Goal: Task Accomplishment & Management: Manage account settings

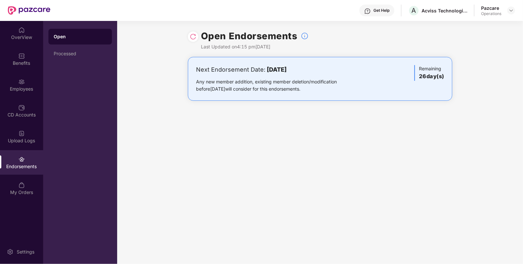
click at [508, 7] on div at bounding box center [511, 11] width 8 height 8
click at [512, 10] on img at bounding box center [510, 10] width 5 height 5
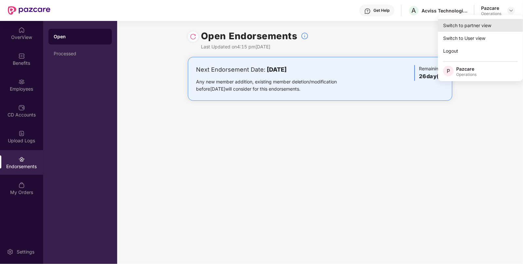
click at [484, 23] on div "Switch to partner view" at bounding box center [480, 25] width 85 height 13
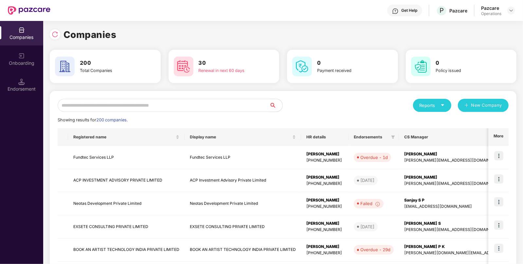
click at [224, 102] on input "text" at bounding box center [164, 105] width 212 height 13
paste input "**********"
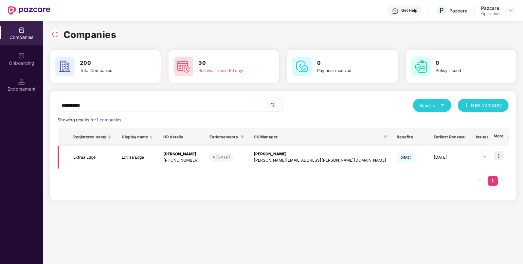
type input "**********"
click at [87, 158] on td "Extraa Edge" at bounding box center [92, 157] width 48 height 23
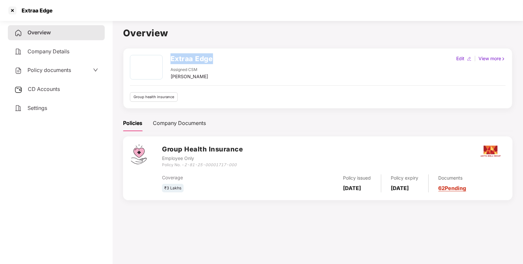
drag, startPoint x: 225, startPoint y: 60, endPoint x: 167, endPoint y: 60, distance: 57.6
click at [167, 60] on div "Extraa Edge Assigned CSM [PERSON_NAME] Edit | View more" at bounding box center [317, 67] width 375 height 25
copy h2 "Extraa Edge"
click at [13, 11] on div at bounding box center [12, 10] width 10 height 10
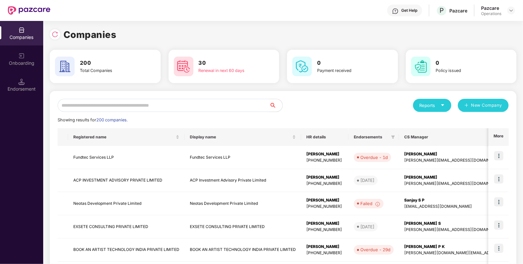
click at [110, 106] on input "text" at bounding box center [164, 105] width 212 height 13
paste input "**********"
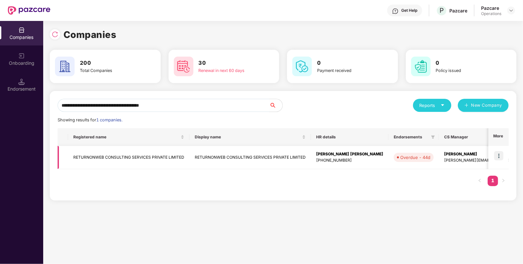
type input "**********"
click at [499, 157] on img at bounding box center [498, 155] width 9 height 9
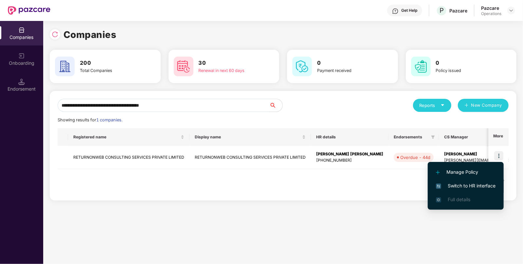
click at [478, 184] on span "Switch to HR interface" at bounding box center [466, 185] width 60 height 7
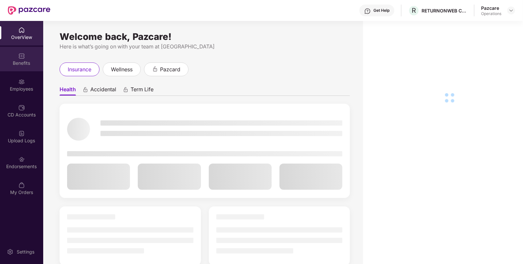
click at [17, 62] on div "Benefits" at bounding box center [21, 63] width 43 height 7
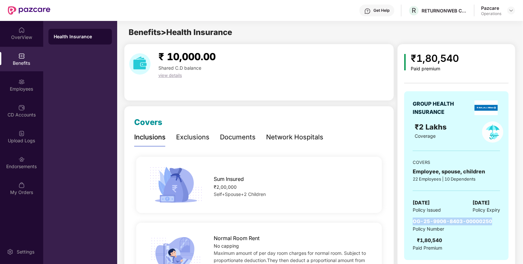
drag, startPoint x: 410, startPoint y: 219, endPoint x: 492, endPoint y: 220, distance: 82.1
click at [492, 220] on div "GROUP HEALTH INSURANCE ₹2 Lakhs Coverage COVERS Employee, spouse, children 22 E…" at bounding box center [456, 175] width 104 height 169
copy span "OG-25-9906-8403-00000250"
click at [512, 11] on img at bounding box center [510, 10] width 5 height 5
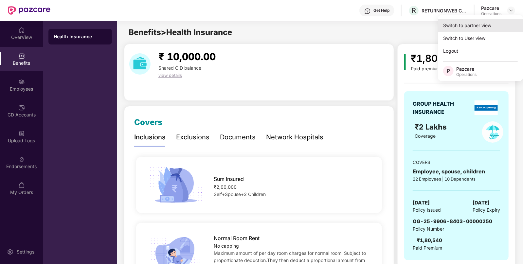
click at [485, 27] on div "Switch to partner view" at bounding box center [480, 25] width 85 height 13
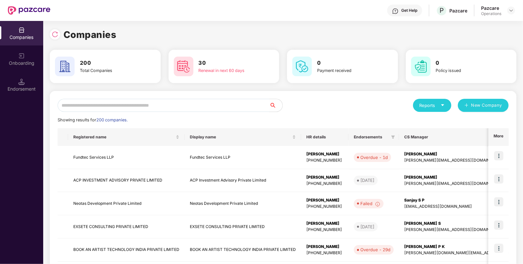
click at [197, 105] on input "text" at bounding box center [164, 105] width 212 height 13
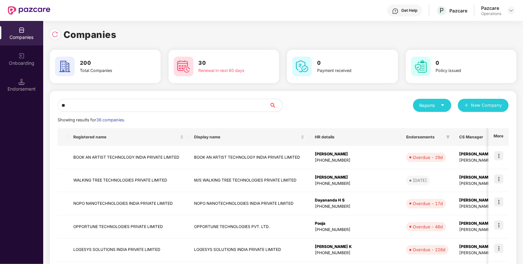
type input "*"
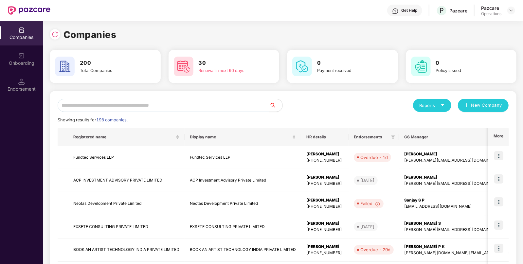
paste input "**********"
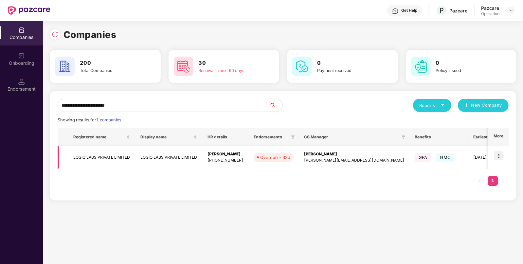
type input "**********"
click at [501, 154] on img at bounding box center [498, 155] width 9 height 9
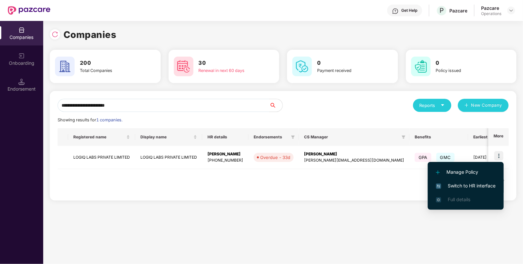
click at [475, 183] on span "Switch to HR interface" at bounding box center [466, 185] width 60 height 7
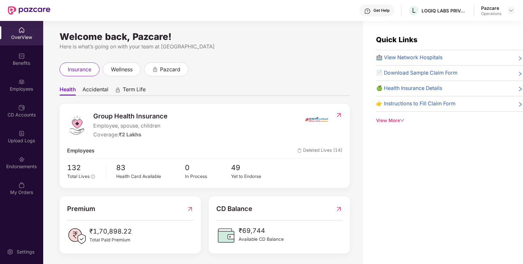
click at [21, 166] on div "Endorsements" at bounding box center [21, 166] width 43 height 7
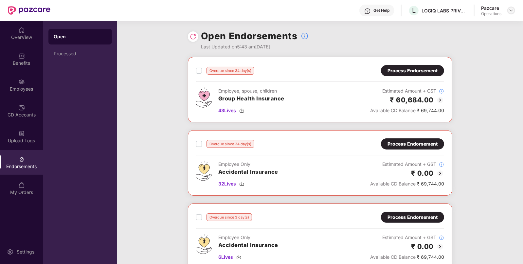
click at [508, 10] on img at bounding box center [510, 10] width 5 height 5
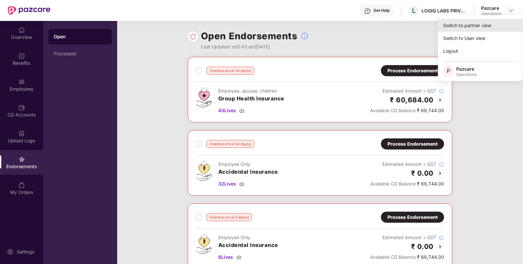
click at [464, 20] on div "Switch to partner view" at bounding box center [480, 25] width 85 height 13
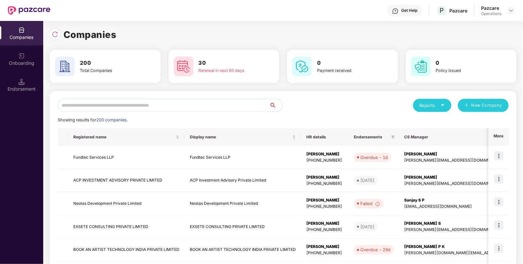
click at [240, 104] on input "text" at bounding box center [164, 105] width 212 height 13
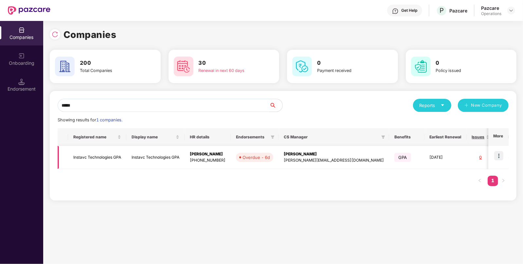
type input "*****"
click at [498, 155] on img at bounding box center [498, 155] width 9 height 9
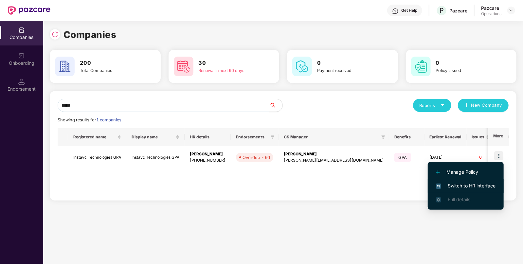
click at [483, 185] on span "Switch to HR interface" at bounding box center [466, 185] width 60 height 7
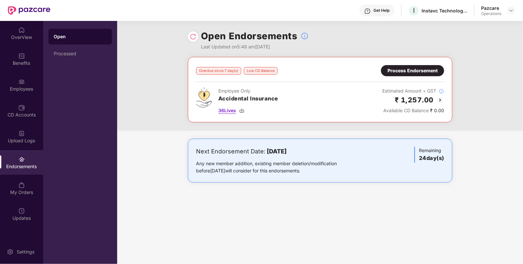
click at [227, 111] on span "36 Lives" at bounding box center [227, 110] width 18 height 7
click at [428, 10] on div "Instavc Technologies GPA" at bounding box center [444, 11] width 46 height 6
copy div "Instavc"
click at [512, 9] on img at bounding box center [510, 10] width 5 height 5
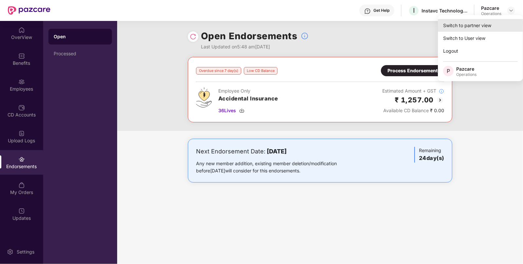
click at [488, 26] on div "Switch to partner view" at bounding box center [480, 25] width 85 height 13
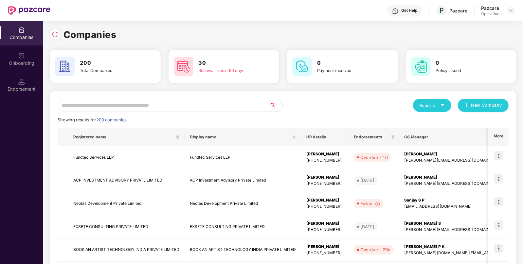
click at [225, 106] on input "text" at bounding box center [164, 105] width 212 height 13
paste input "*******"
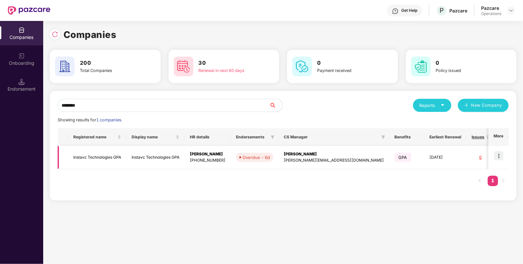
type input "*******"
click at [100, 156] on td "Instavc Technologies GPA" at bounding box center [97, 157] width 58 height 23
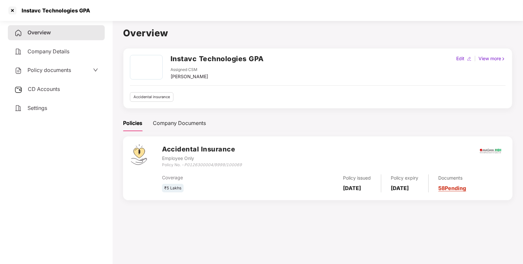
drag, startPoint x: 49, startPoint y: 87, endPoint x: 61, endPoint y: 87, distance: 12.1
click at [49, 87] on span "CD Accounts" at bounding box center [44, 89] width 32 height 7
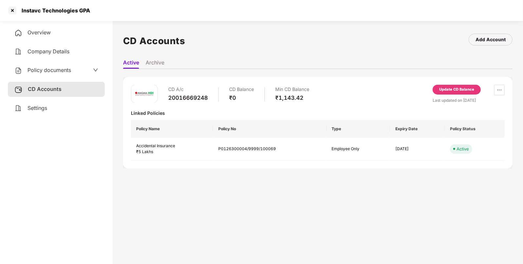
click at [456, 91] on div "Update CD Balance" at bounding box center [456, 90] width 35 height 6
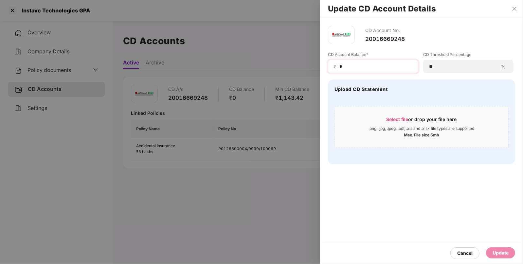
click at [359, 70] on div "₹ *" at bounding box center [373, 66] width 90 height 13
click at [360, 66] on input "*" at bounding box center [375, 66] width 74 height 7
type input "****"
drag, startPoint x: 488, startPoint y: 249, endPoint x: 491, endPoint y: 252, distance: 4.6
click at [491, 251] on div "Update" at bounding box center [500, 252] width 29 height 11
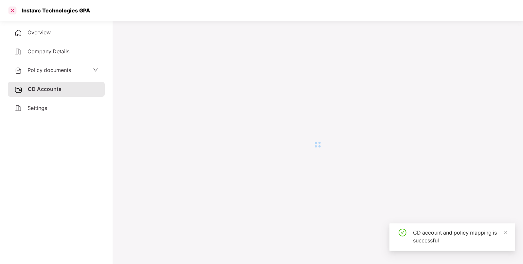
click at [10, 8] on div at bounding box center [12, 10] width 10 height 10
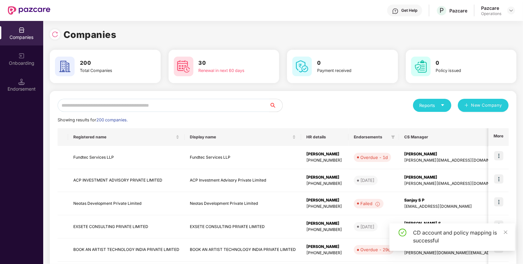
click at [173, 106] on input "text" at bounding box center [164, 105] width 212 height 13
paste input "*******"
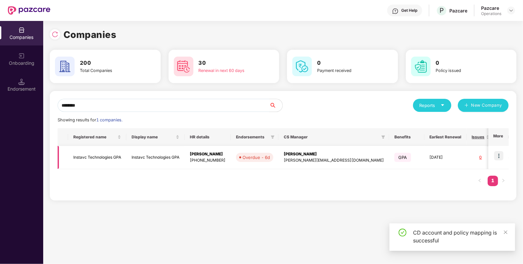
type input "*******"
click at [498, 160] on img at bounding box center [498, 155] width 9 height 9
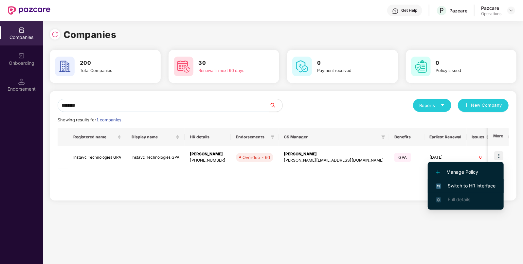
click at [465, 185] on span "Switch to HR interface" at bounding box center [466, 185] width 60 height 7
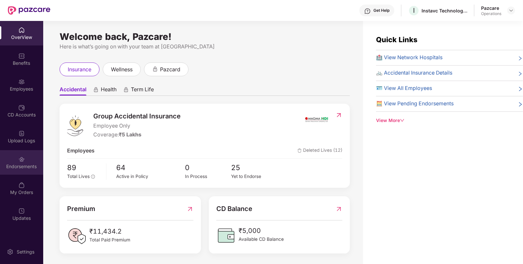
click at [28, 170] on div "Endorsements" at bounding box center [21, 162] width 43 height 25
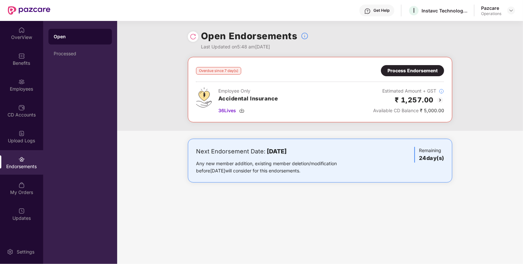
click at [432, 72] on div "Process Endorsement" at bounding box center [412, 70] width 50 height 7
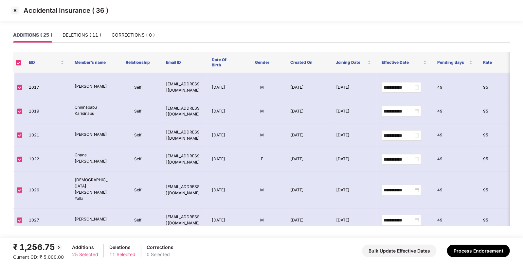
scroll to position [196, 0]
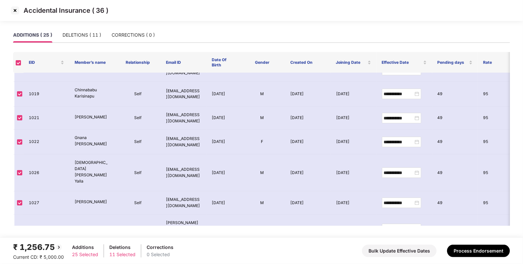
click at [13, 9] on img at bounding box center [15, 10] width 10 height 10
